Goal: Transaction & Acquisition: Purchase product/service

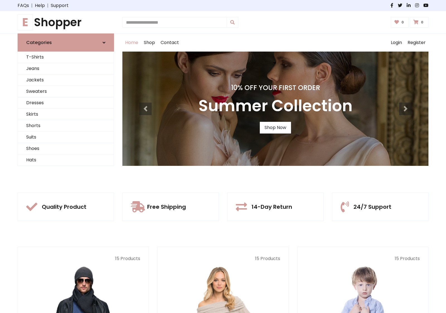
click at [223, 156] on div "10% Off Your First Order Summer Collection Shop Now" at bounding box center [275, 109] width 306 height 114
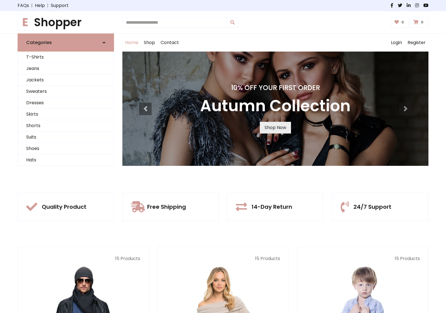
click at [275, 127] on link "Shop Now" at bounding box center [275, 128] width 31 height 12
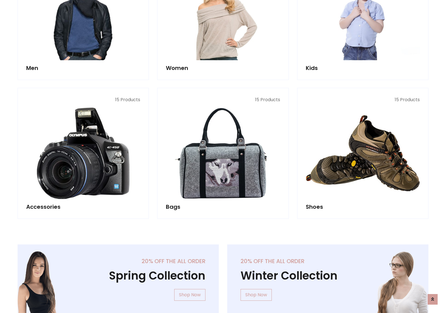
scroll to position [556, 0]
